Goal: Transaction & Acquisition: Book appointment/travel/reservation

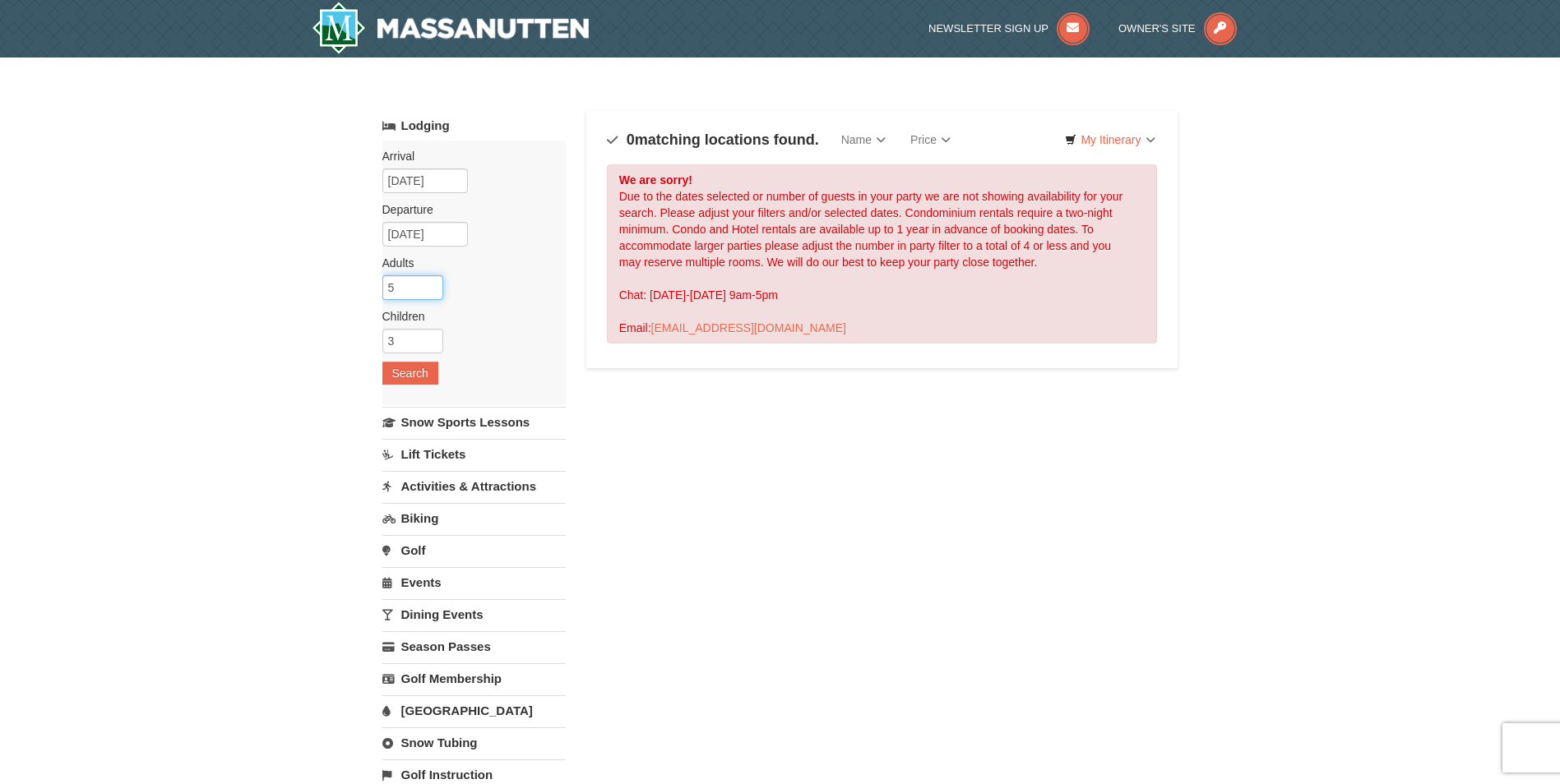
drag, startPoint x: 403, startPoint y: 282, endPoint x: 369, endPoint y: 285, distance: 34.1
click at [369, 285] on div "× Categories Map List Filter My Itinerary Questions? [PHONE_NUMBER] Lodging Arr…" at bounding box center [781, 542] width 829 height 935
type input "4"
click at [400, 334] on input "3" at bounding box center [412, 341] width 61 height 25
type input "2"
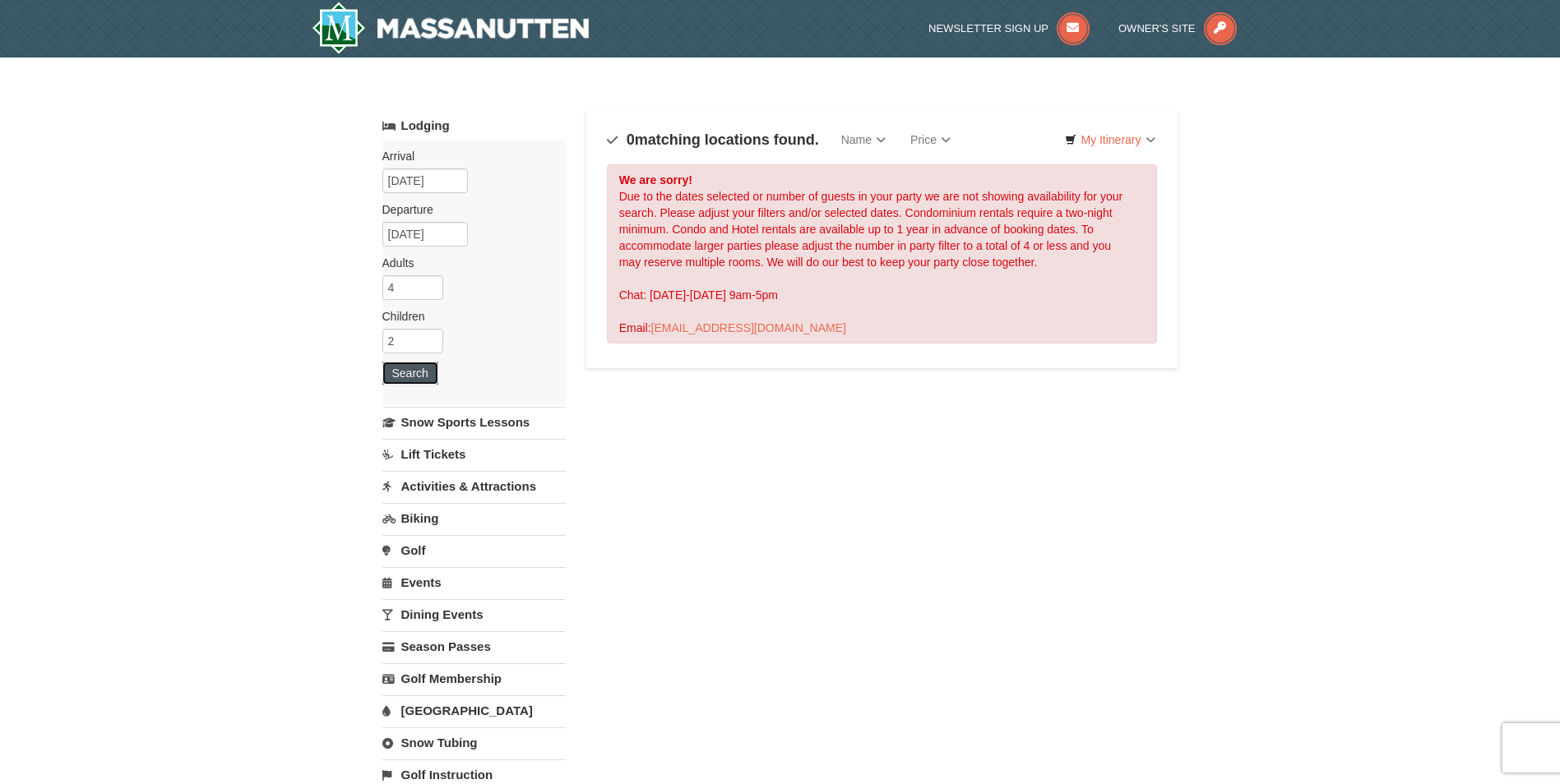
click at [398, 380] on button "Search" at bounding box center [410, 374] width 56 height 23
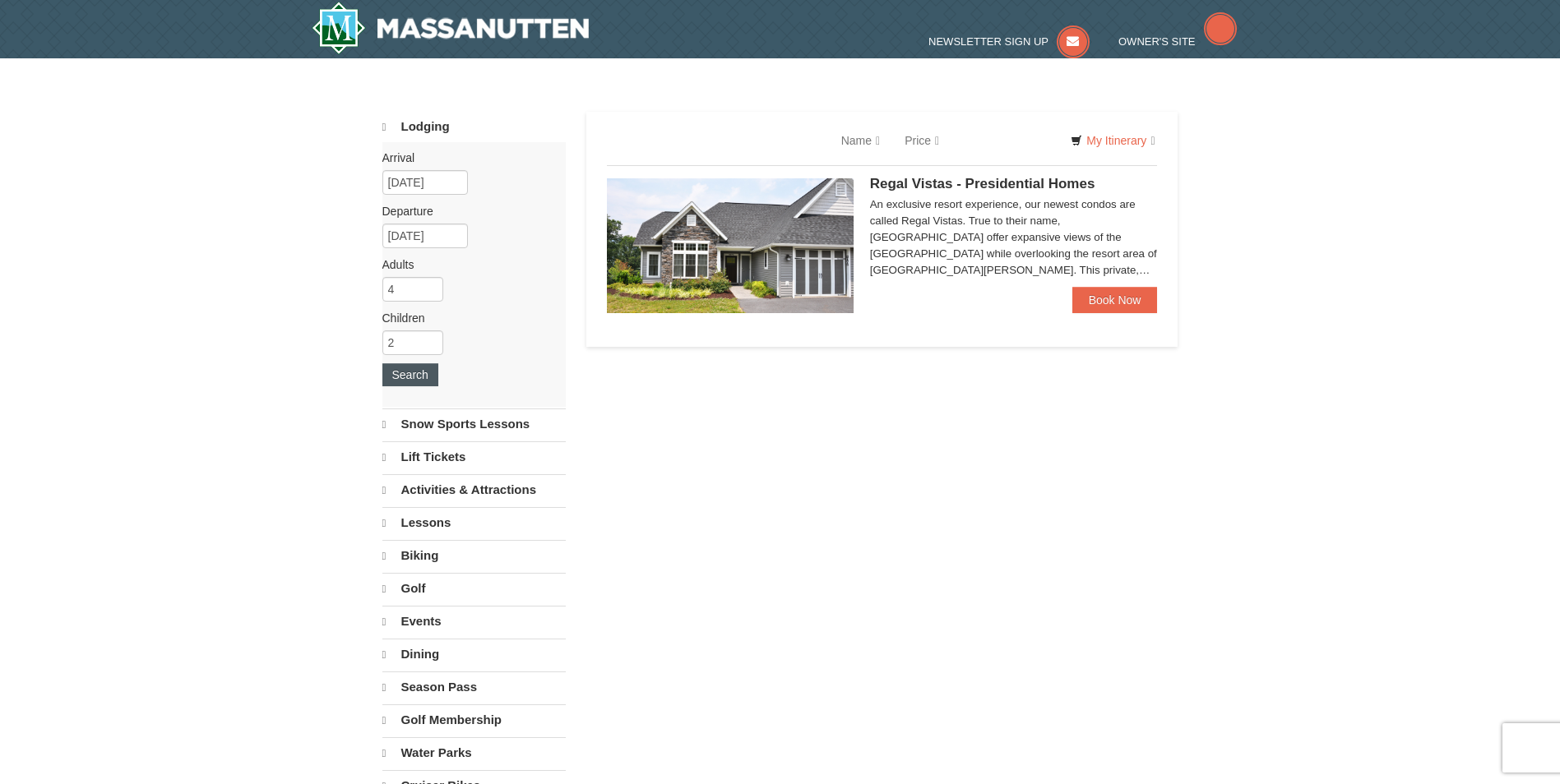
select select "10"
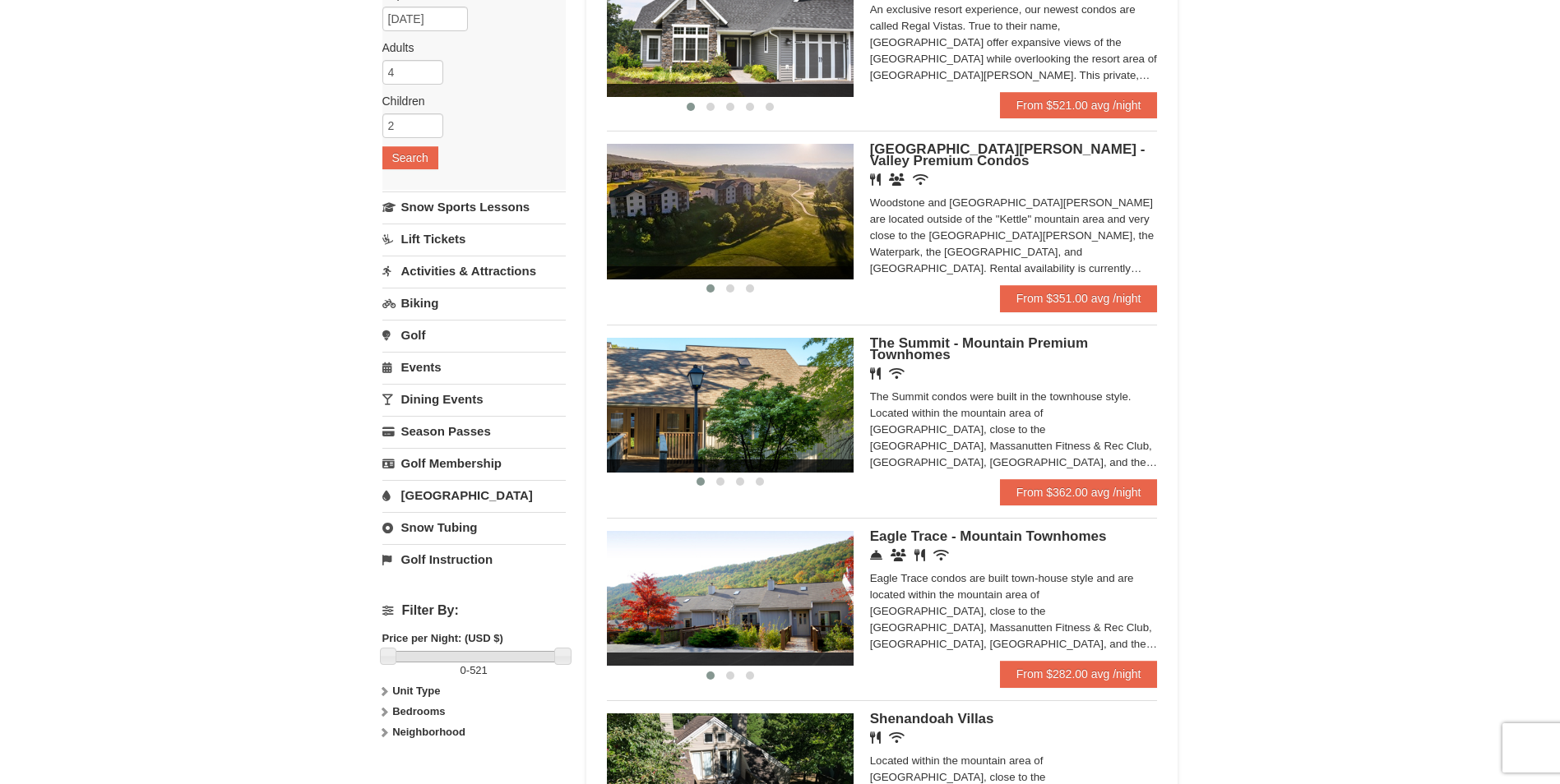
scroll to position [329, 0]
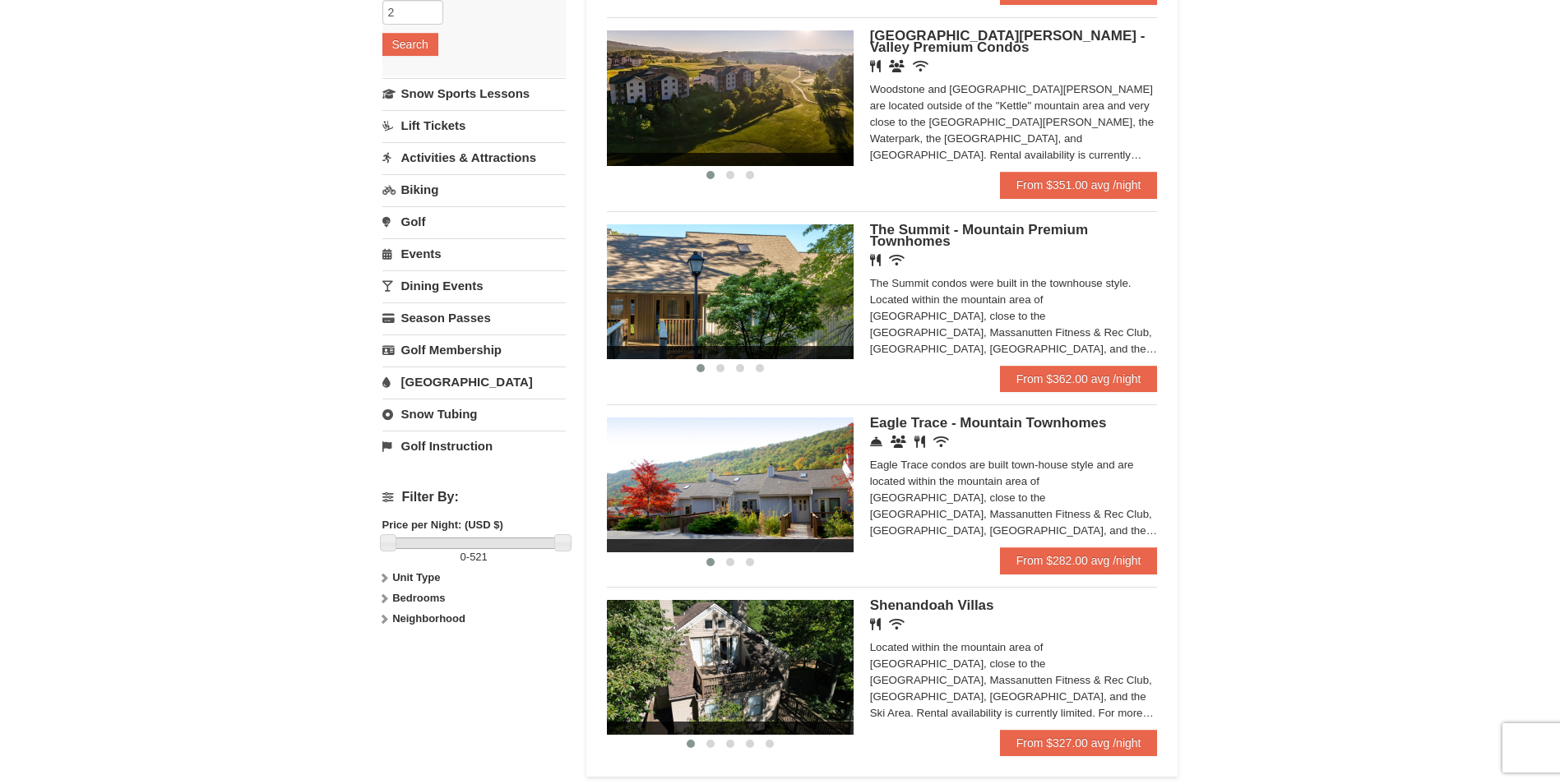
click at [386, 578] on icon at bounding box center [384, 578] width 12 height 12
click at [386, 603] on icon at bounding box center [384, 598] width 12 height 12
click at [385, 624] on icon at bounding box center [384, 619] width 12 height 12
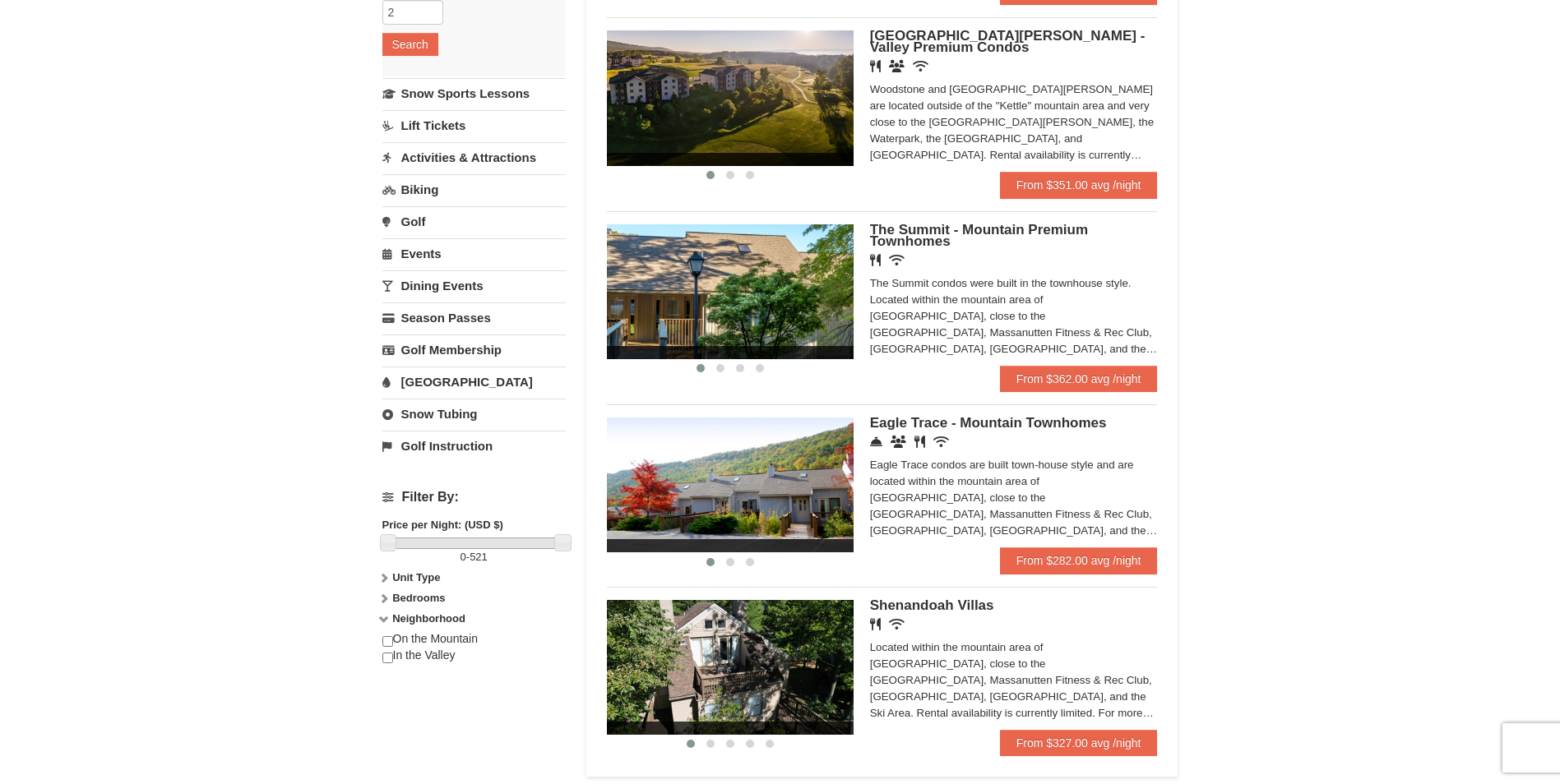
click at [385, 624] on icon at bounding box center [384, 619] width 12 height 12
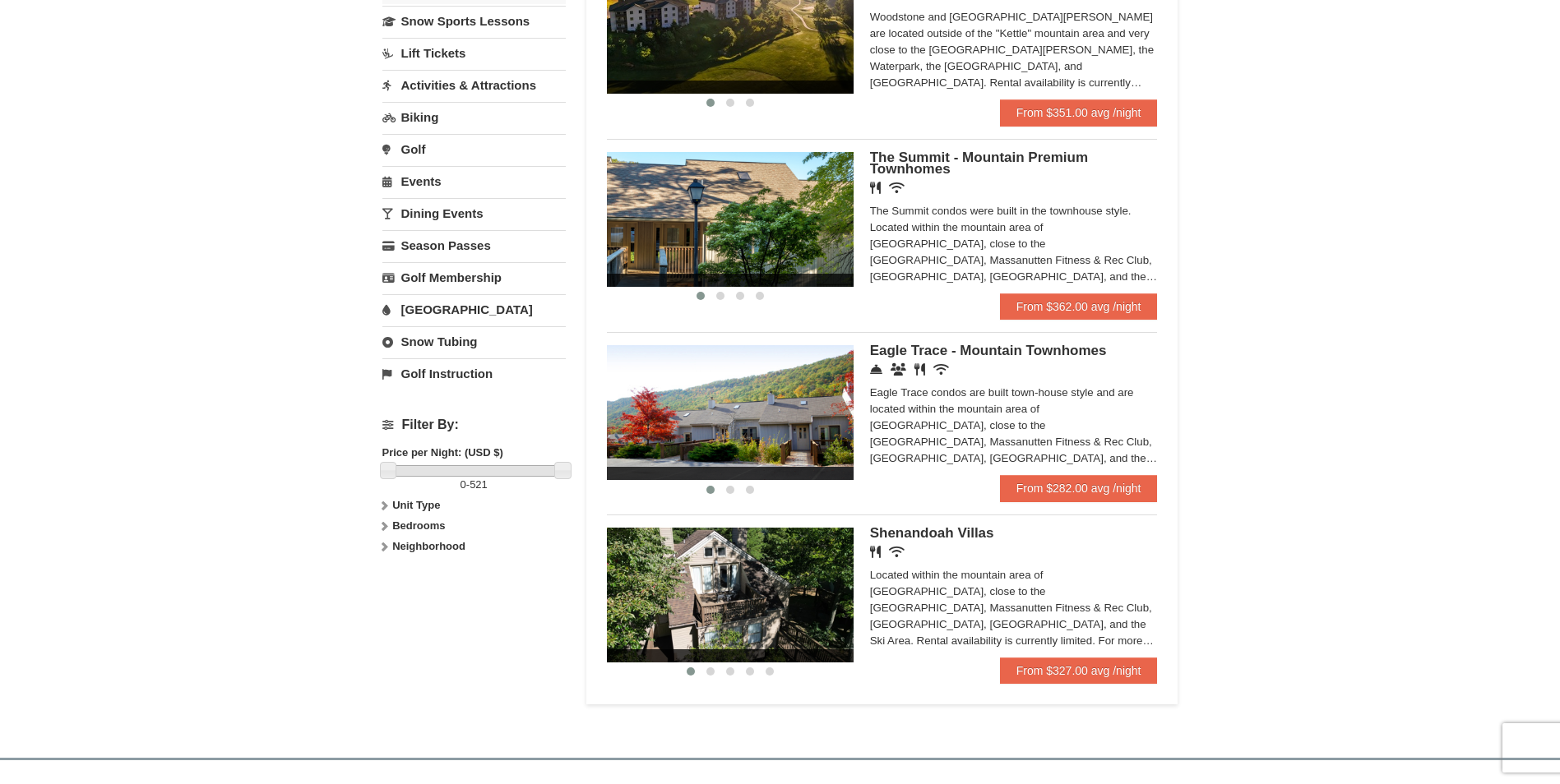
scroll to position [411, 0]
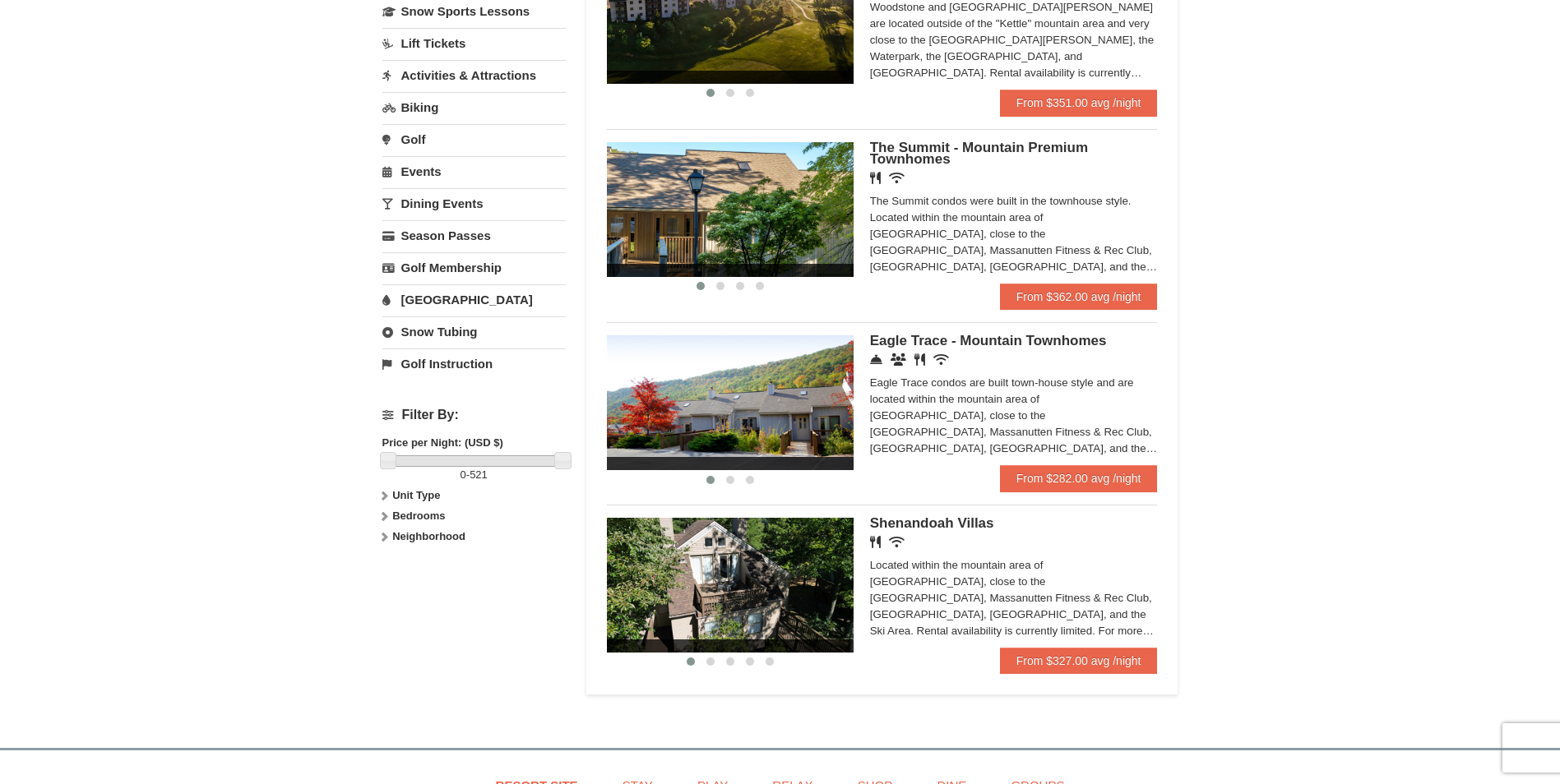
click at [772, 422] on img at bounding box center [730, 403] width 246 height 135
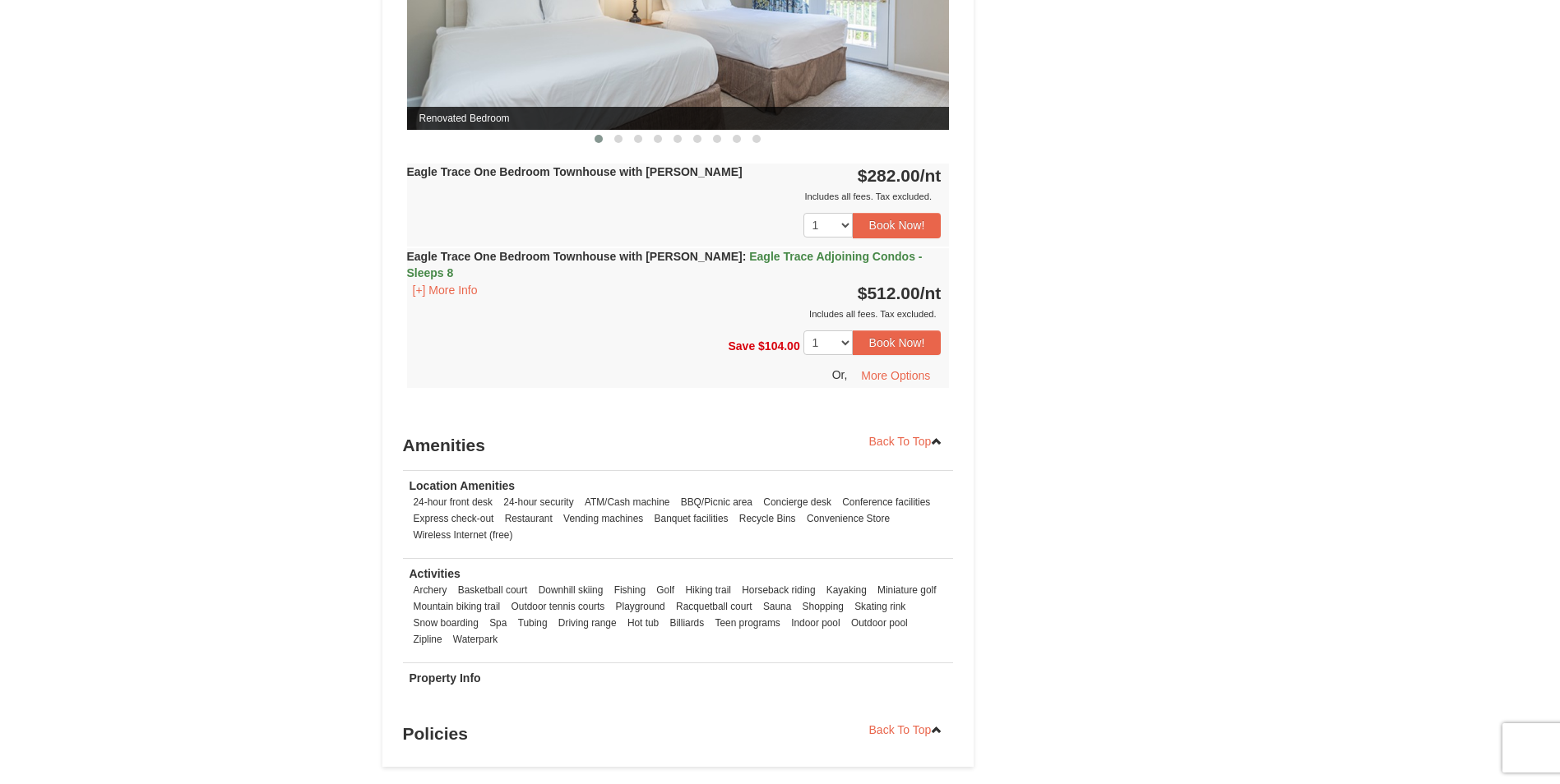
scroll to position [1466, 0]
